Goal: Transaction & Acquisition: Obtain resource

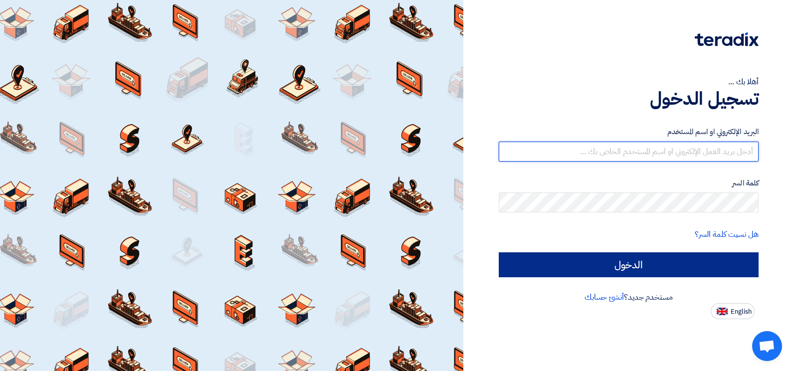
type input "[EMAIL_ADDRESS][DOMAIN_NAME]"
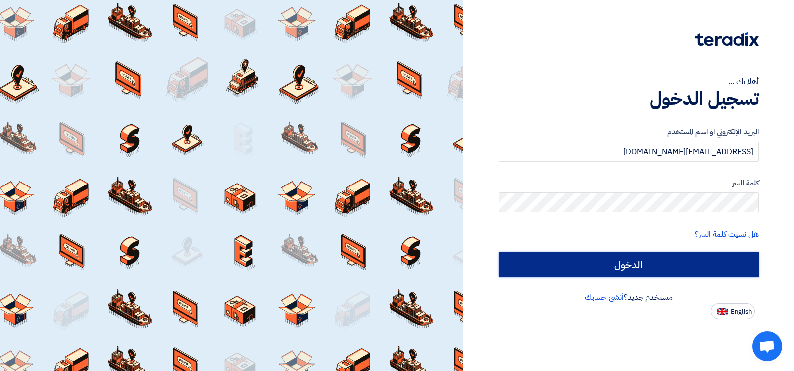
click at [662, 259] on input "الدخول" at bounding box center [629, 264] width 260 height 25
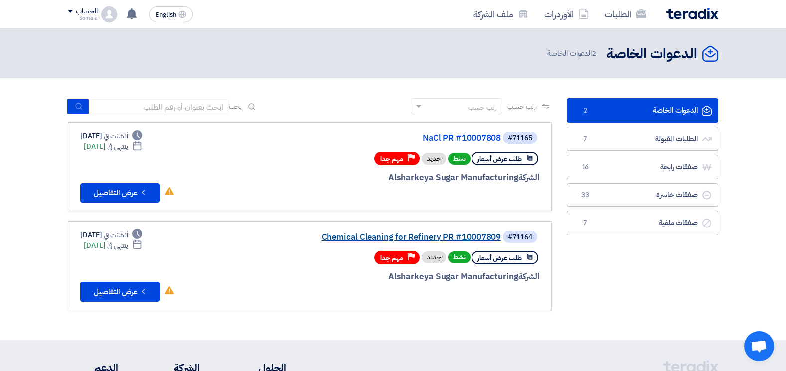
click at [486, 235] on link "Chemical Cleaning for Refinery PR #10007809" at bounding box center [401, 237] width 199 height 9
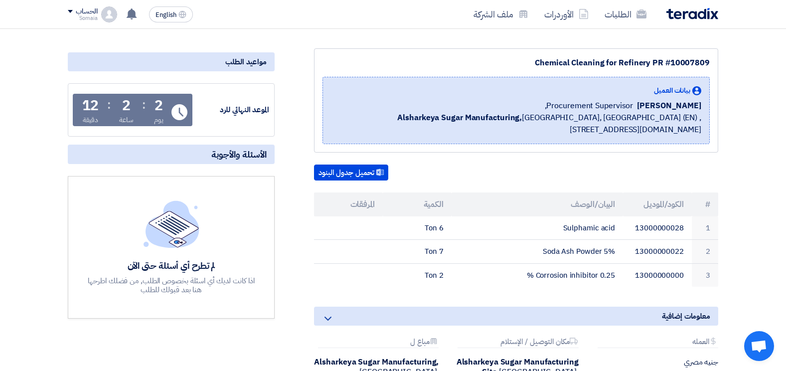
scroll to position [100, 0]
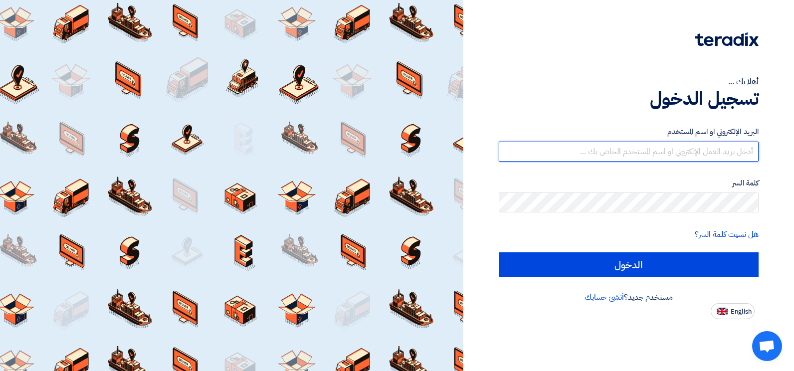
type input "[EMAIL_ADDRESS][DOMAIN_NAME]"
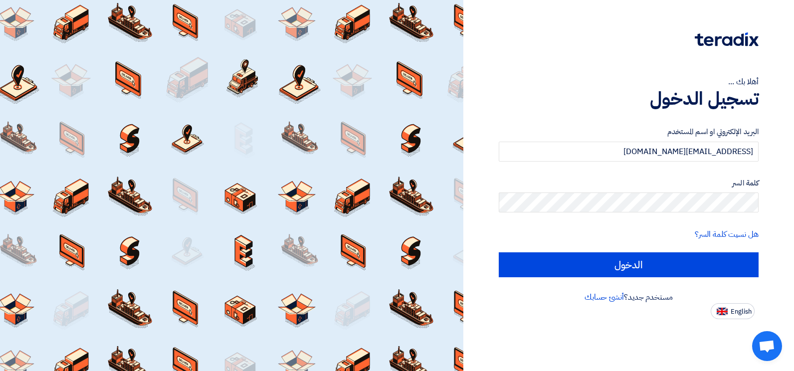
click at [630, 251] on form "البريد الإلكتروني او اسم المستخدم huda.abbass@estceg.com كلمة السر هل نسيت كلمة…" at bounding box center [629, 201] width 260 height 151
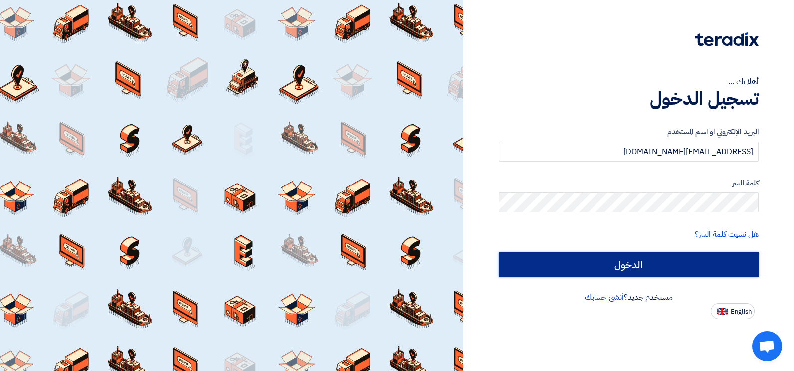
click at [629, 267] on input "الدخول" at bounding box center [629, 264] width 260 height 25
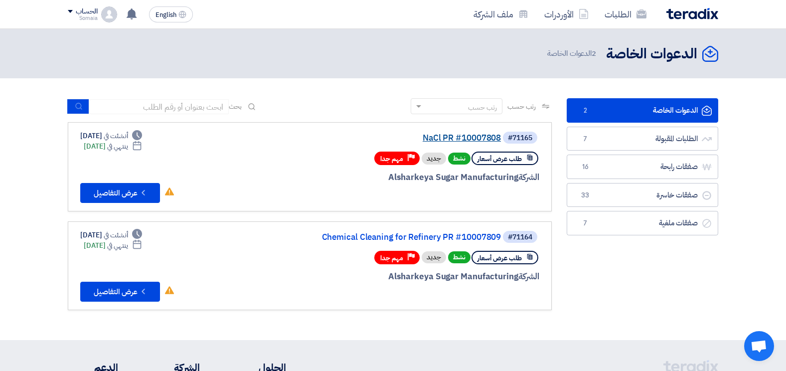
click at [473, 142] on link "NaCl PR #10007808" at bounding box center [401, 138] width 199 height 9
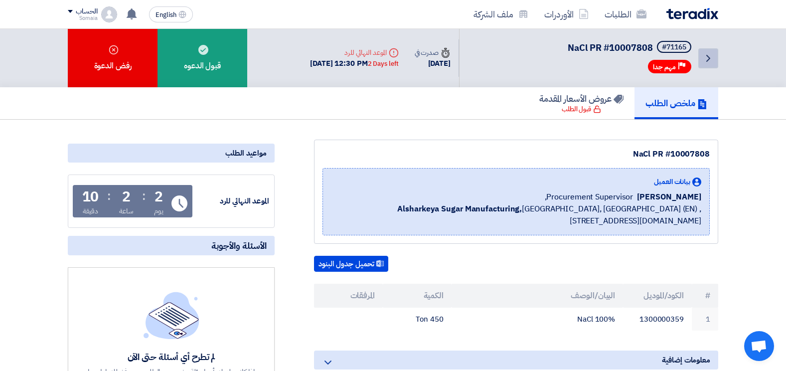
click at [714, 63] on icon "Back" at bounding box center [709, 58] width 12 height 12
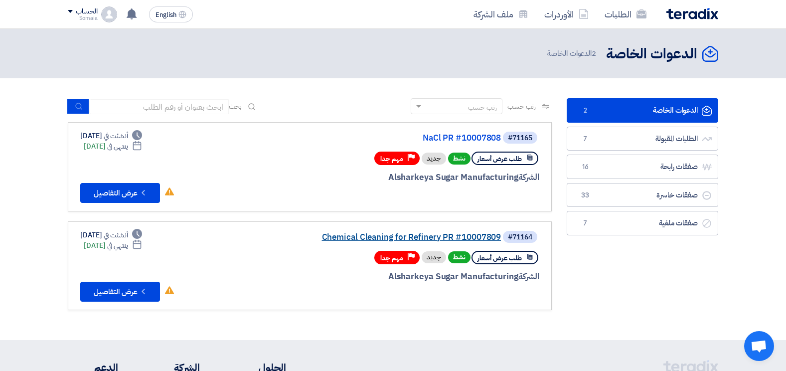
click at [459, 233] on link "Chemical Cleaning for Refinery PR #10007809" at bounding box center [401, 237] width 199 height 9
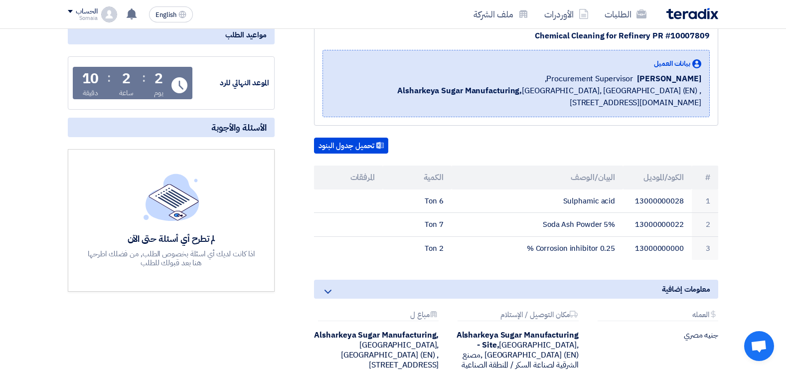
scroll to position [150, 0]
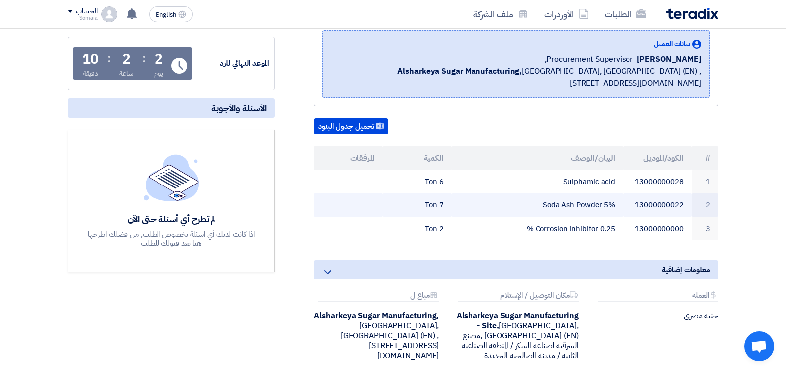
click at [590, 210] on td "Soda Ash Powder 5%" at bounding box center [538, 205] width 172 height 24
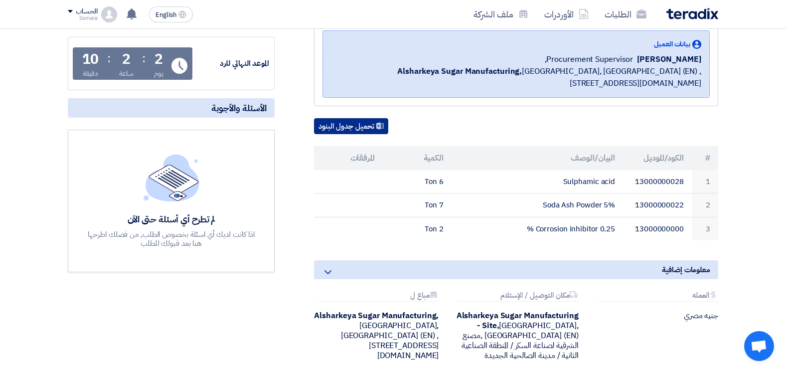
click at [350, 123] on button "تحميل جدول البنود" at bounding box center [351, 126] width 74 height 16
